Goal: Navigation & Orientation: Go to known website

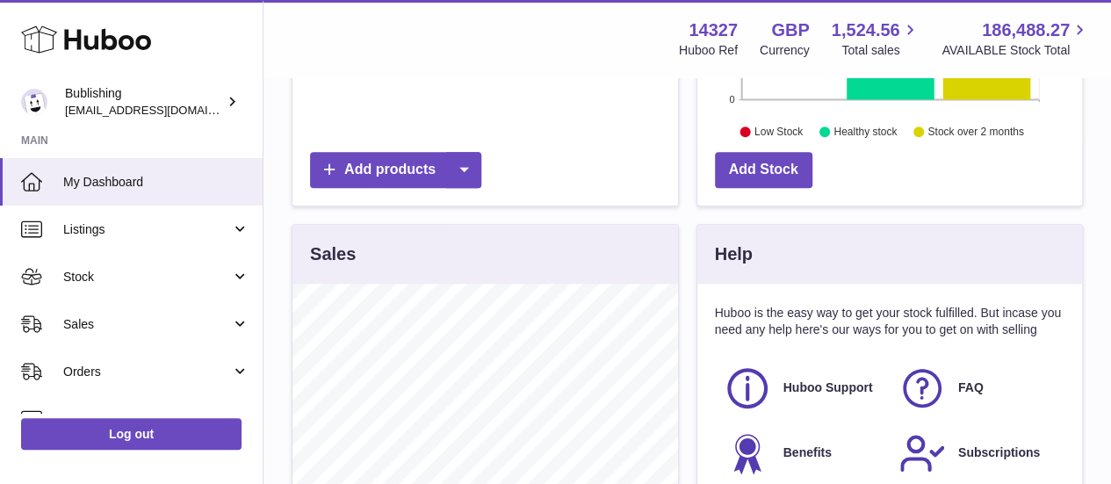
scroll to position [274, 385]
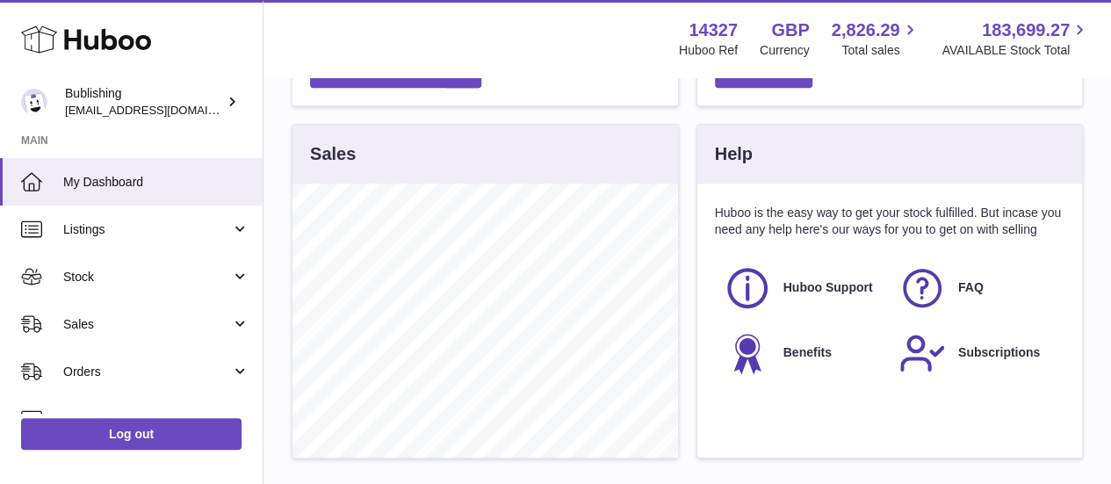
scroll to position [542, 0]
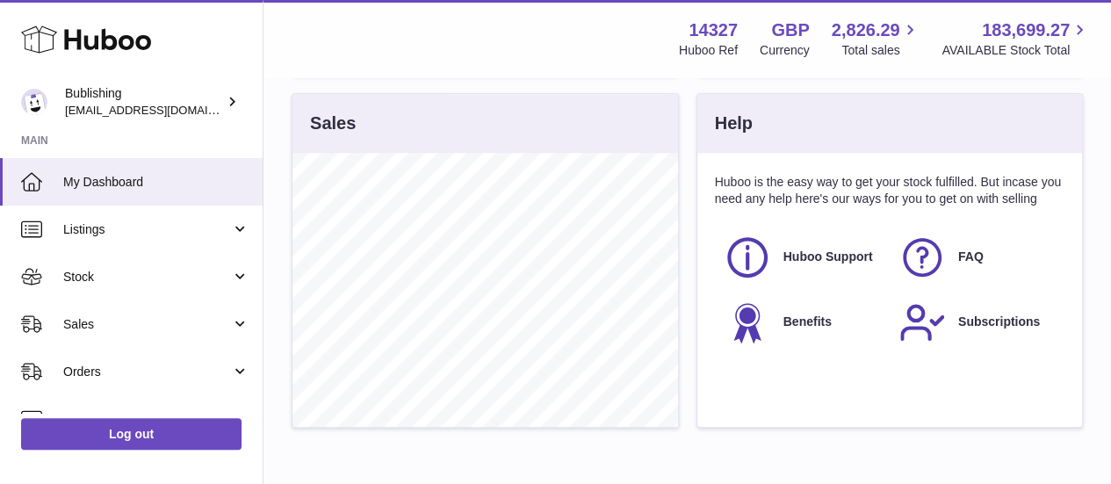
scroll to position [572, 0]
